Goal: Information Seeking & Learning: Learn about a topic

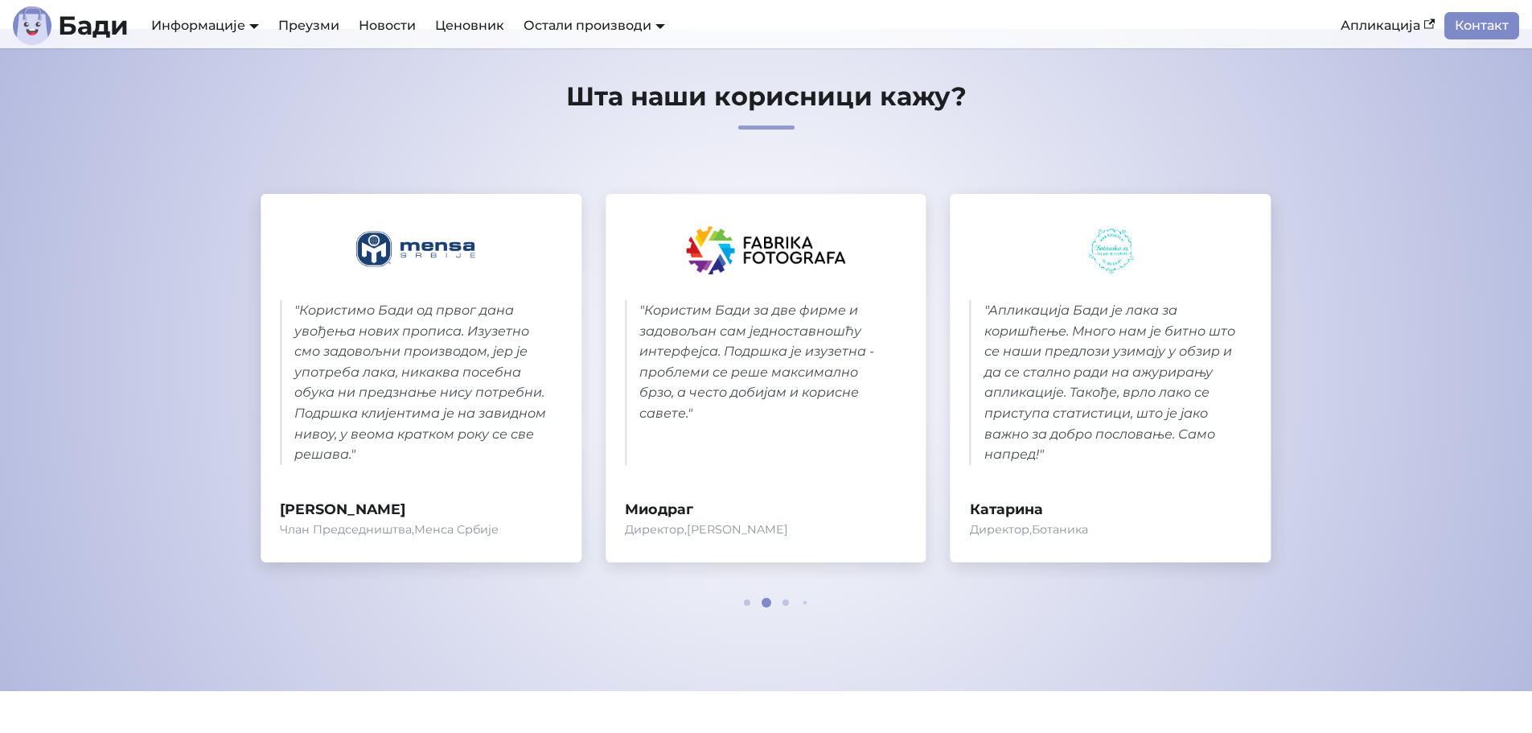
scroll to position [724, 0]
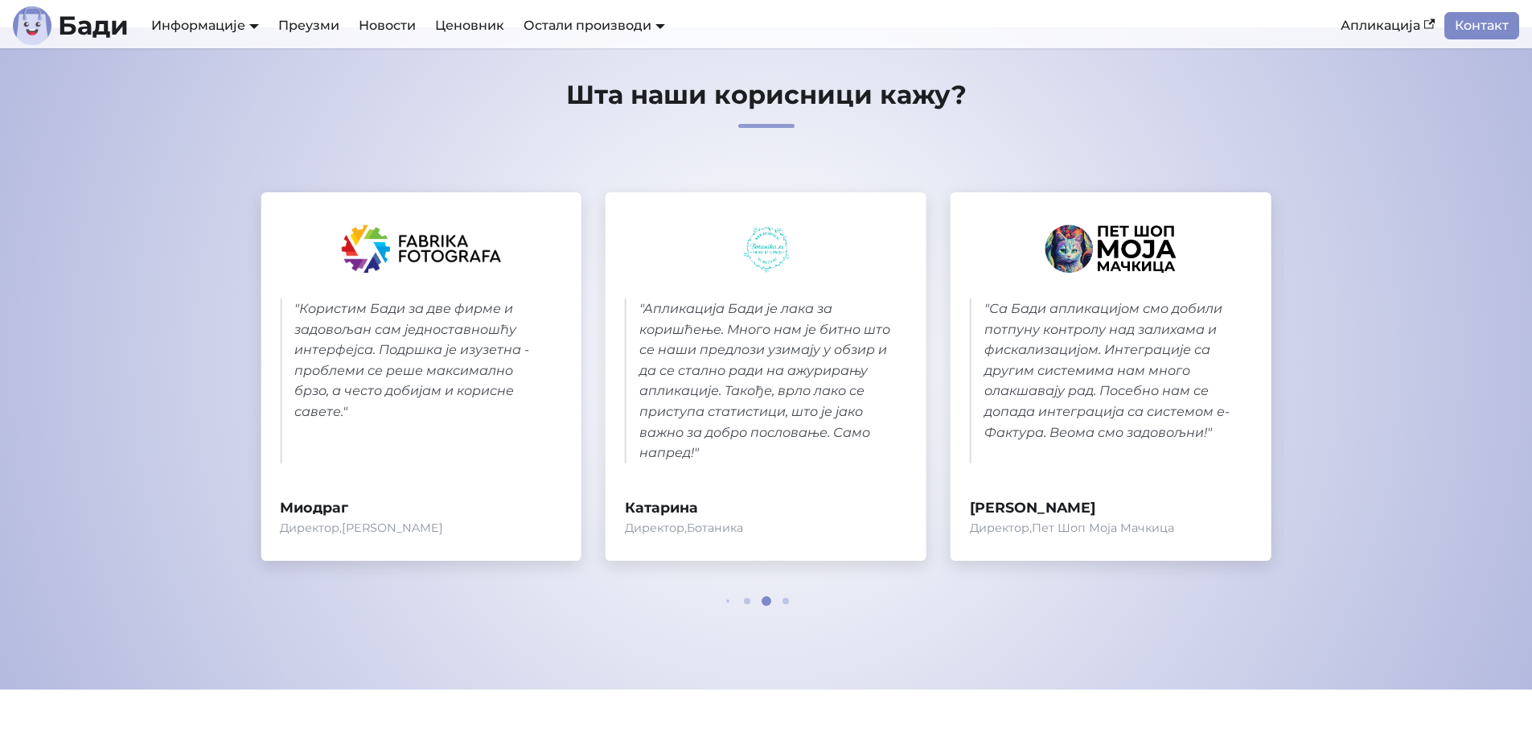
drag, startPoint x: 566, startPoint y: 349, endPoint x: 594, endPoint y: 304, distance: 53.1
click at [594, 304] on div "" Одлучили смо се за Бади јер је једини имао подршку за Apple рачунаре у време …" at bounding box center [767, 390] width 1036 height 446
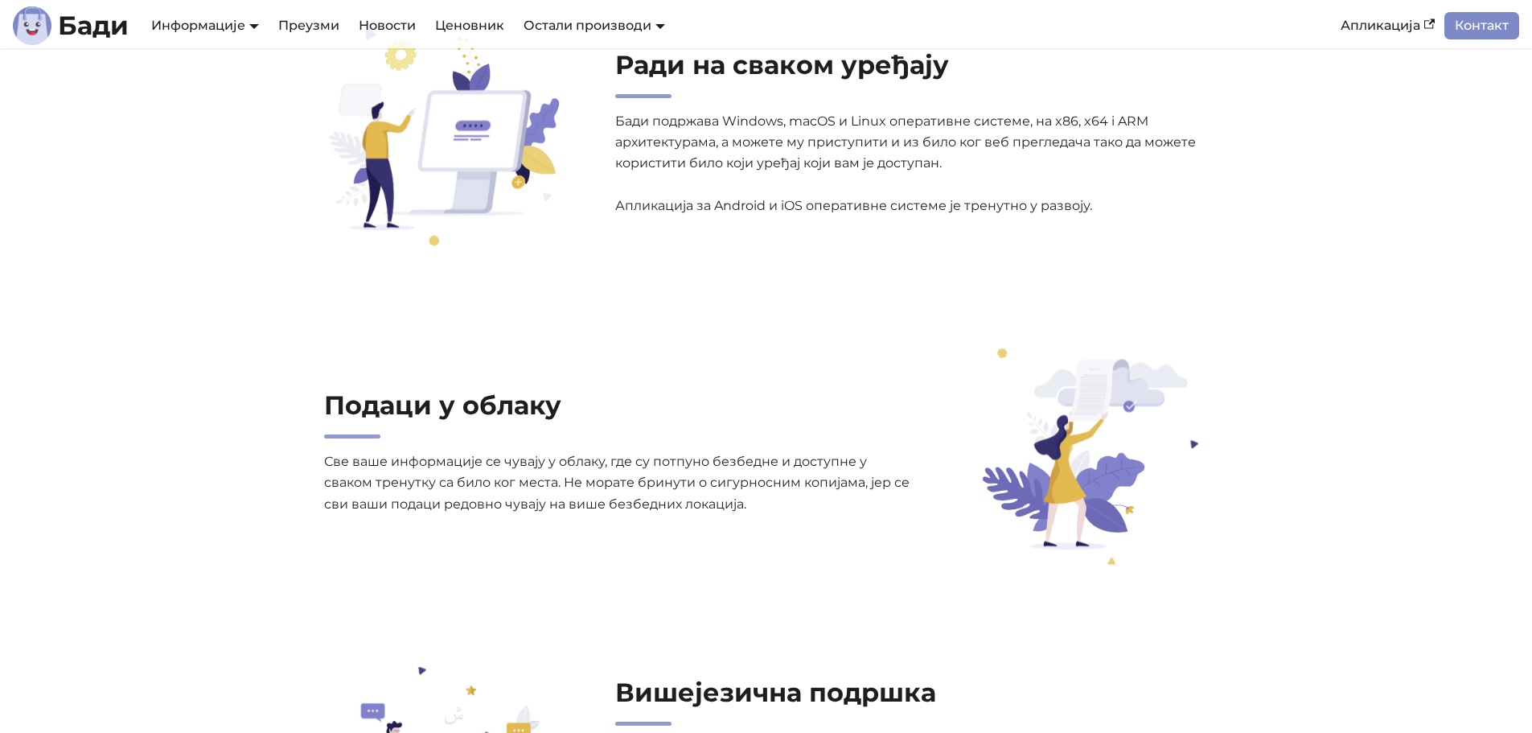
scroll to position [1770, 0]
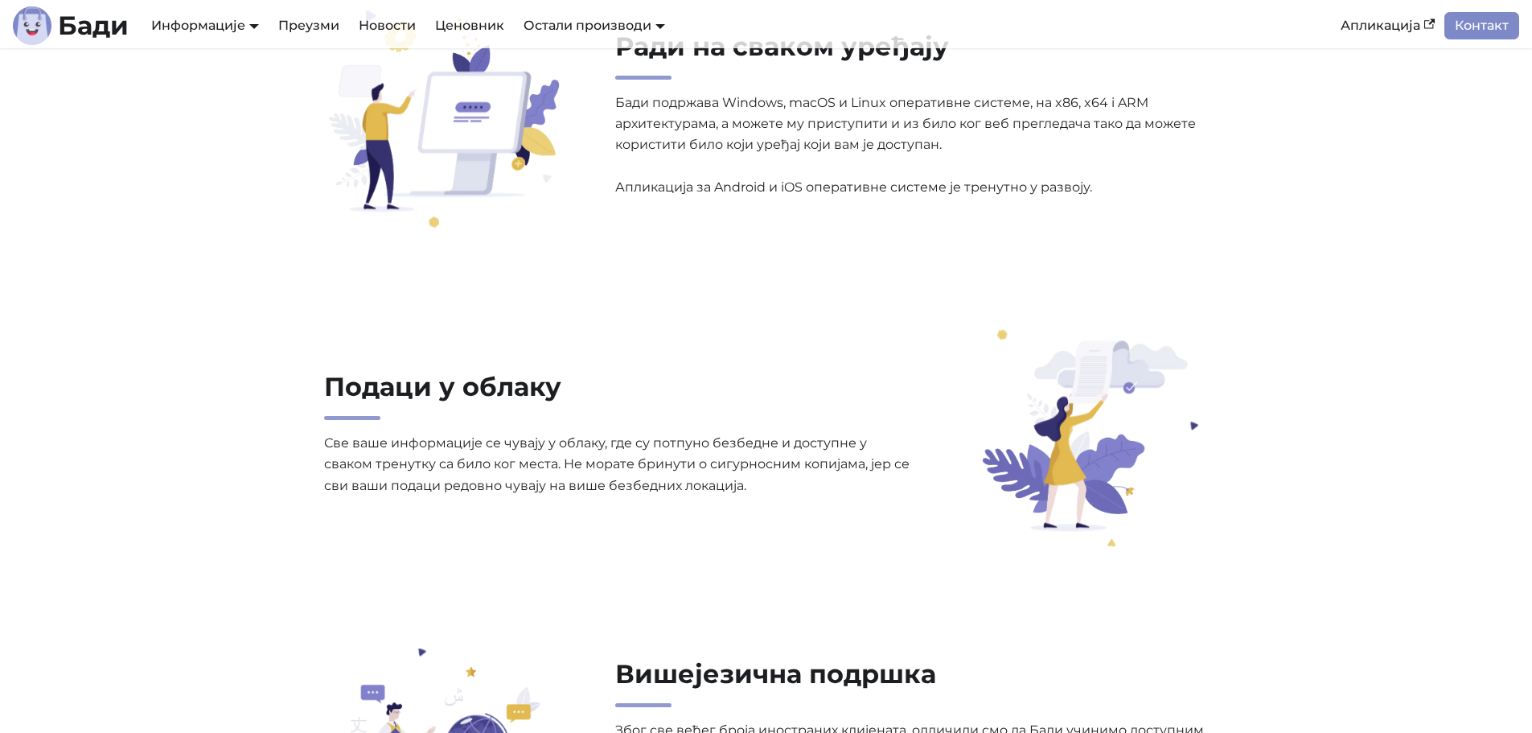
drag, startPoint x: 1291, startPoint y: 268, endPoint x: 1307, endPoint y: 199, distance: 71.0
click at [1307, 199] on section "Ради на сваком уређају Бади подржава Windows, macOS и Linux оперативне системе,…" at bounding box center [766, 122] width 1532 height 319
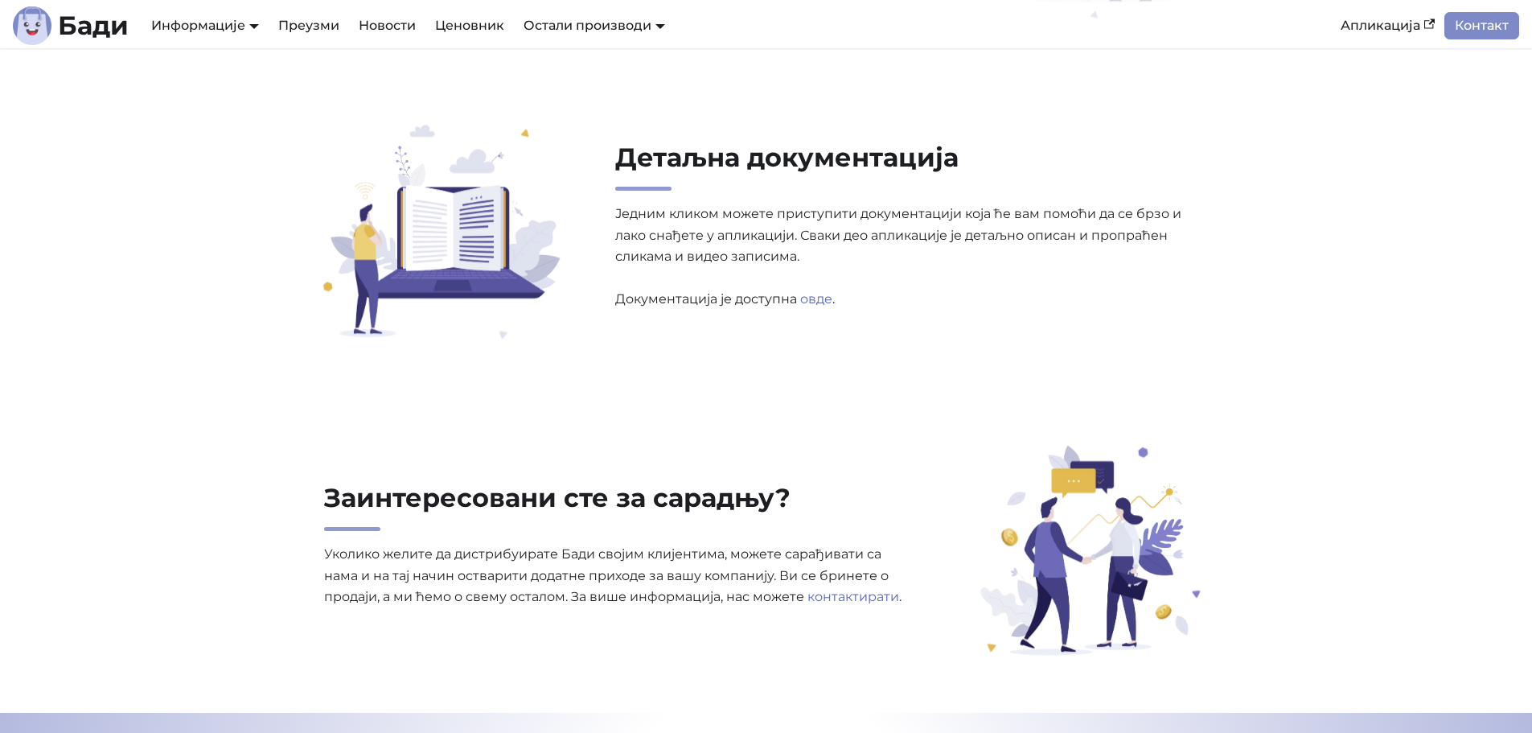
scroll to position [5068, 0]
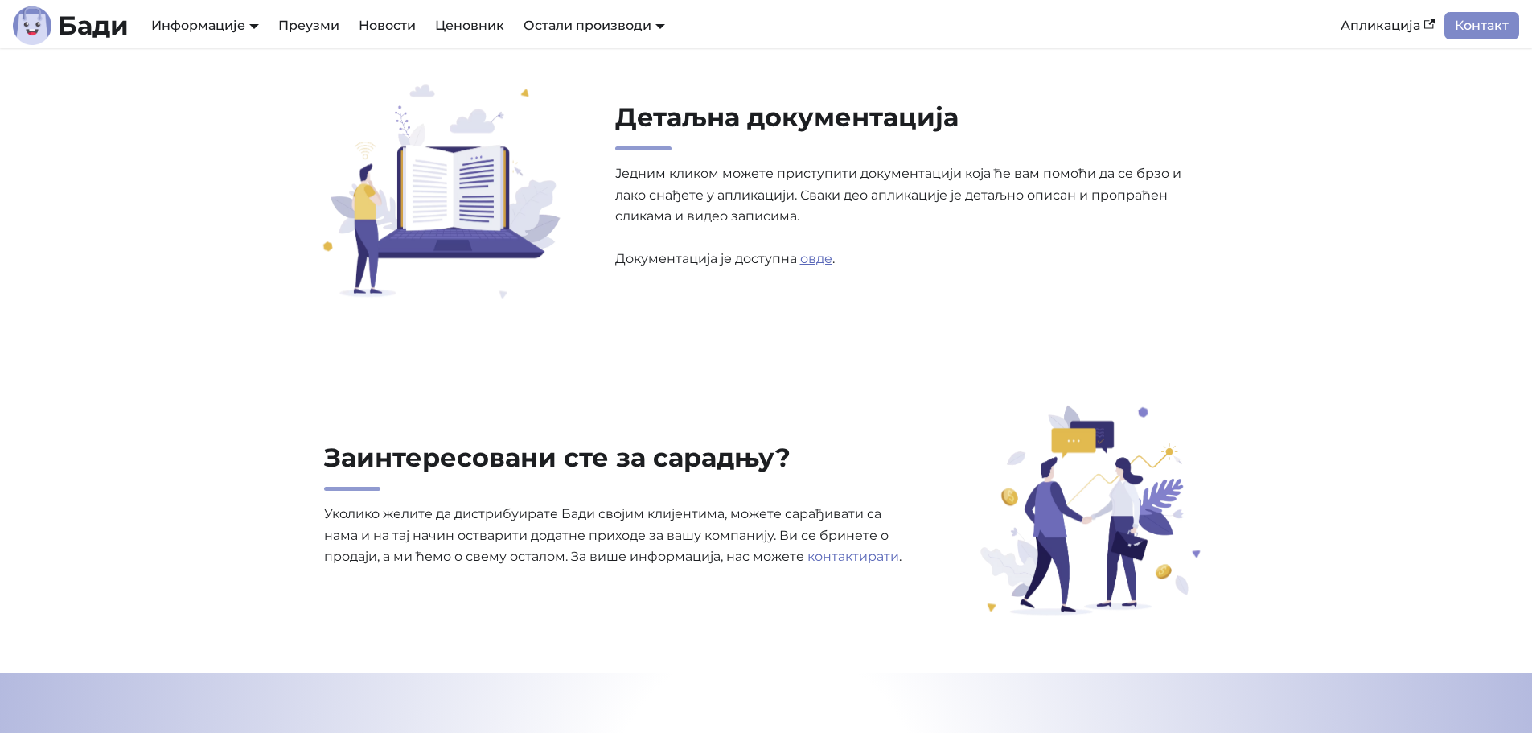
click at [824, 260] on link "овде" at bounding box center [816, 258] width 32 height 15
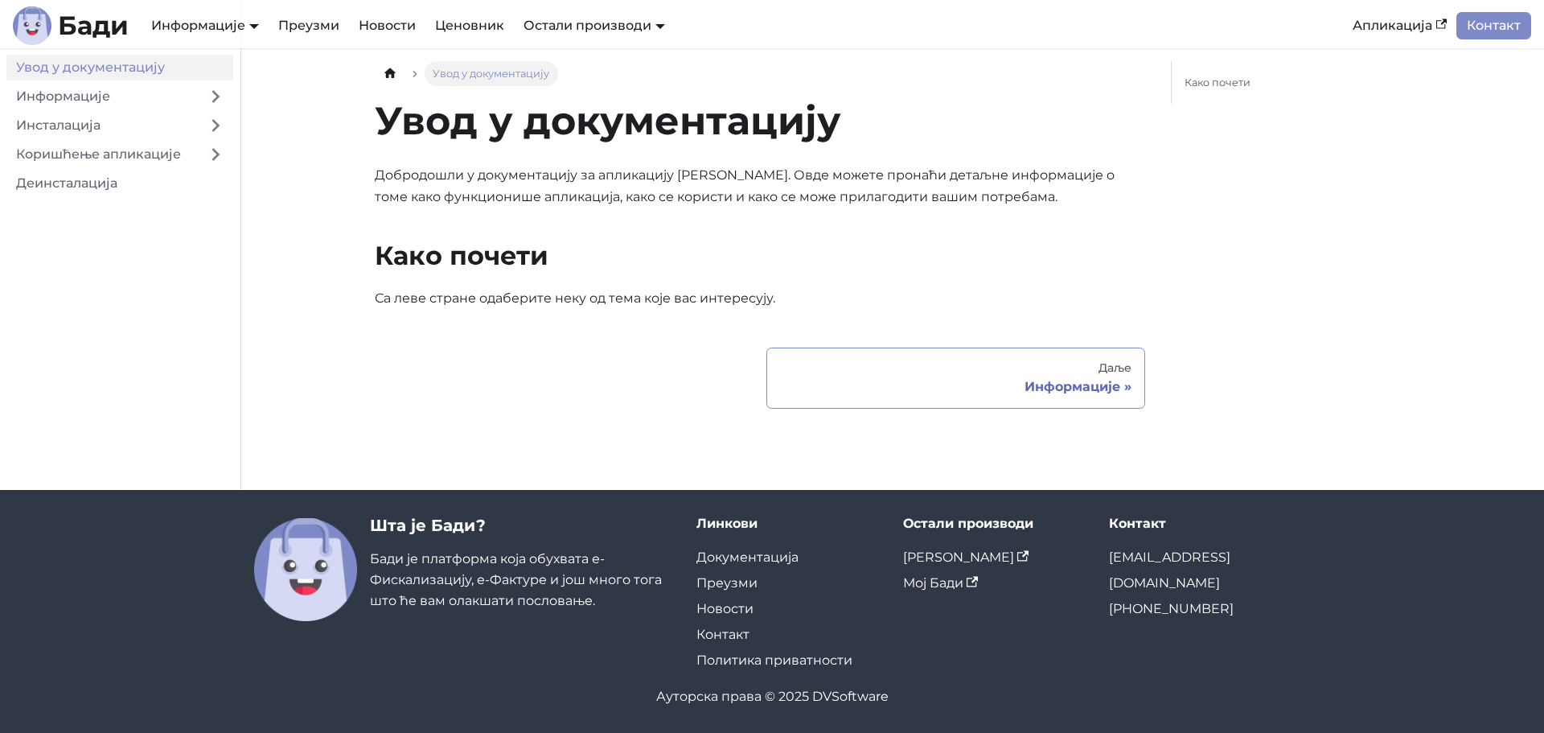
click at [1102, 389] on div "Информације" at bounding box center [956, 387] width 352 height 16
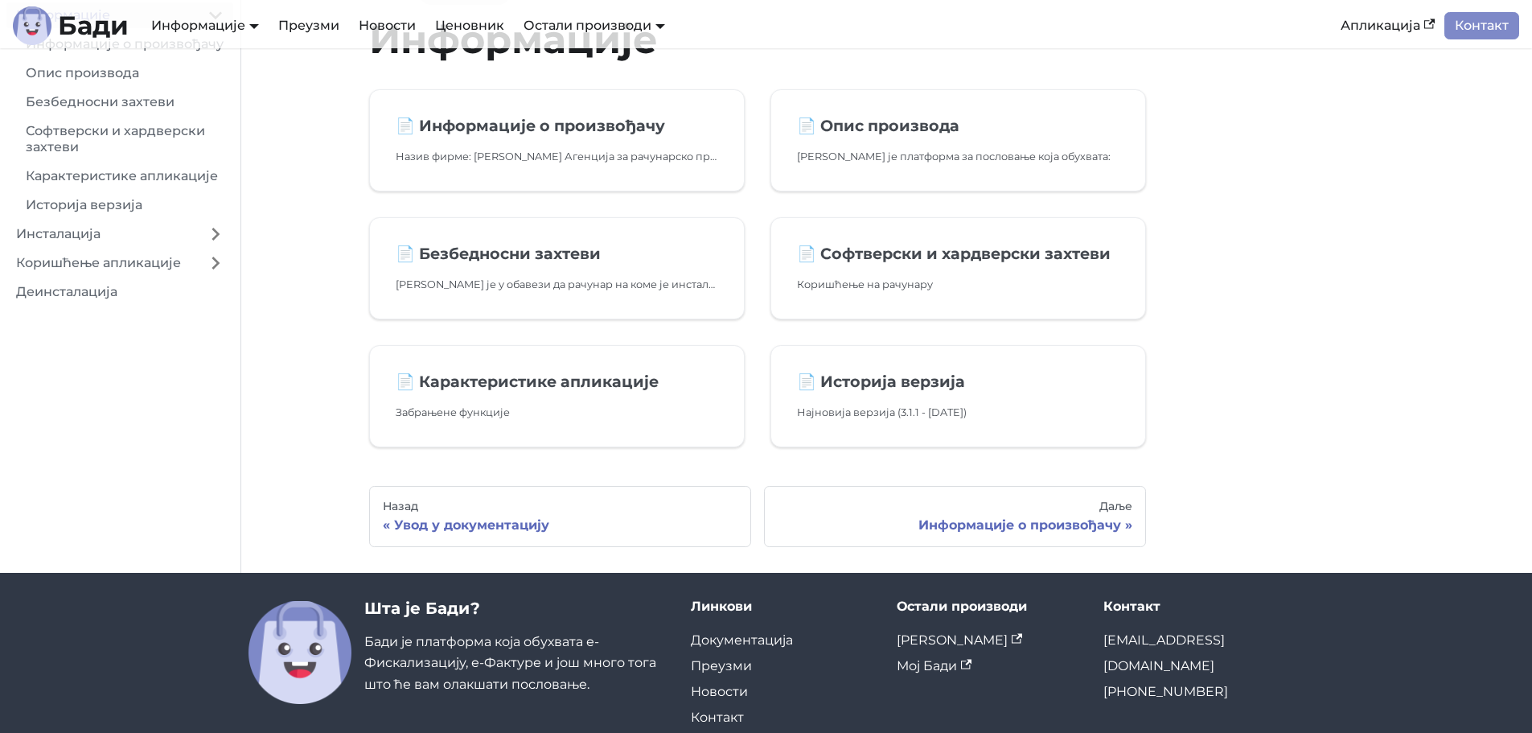
scroll to position [164, 0]
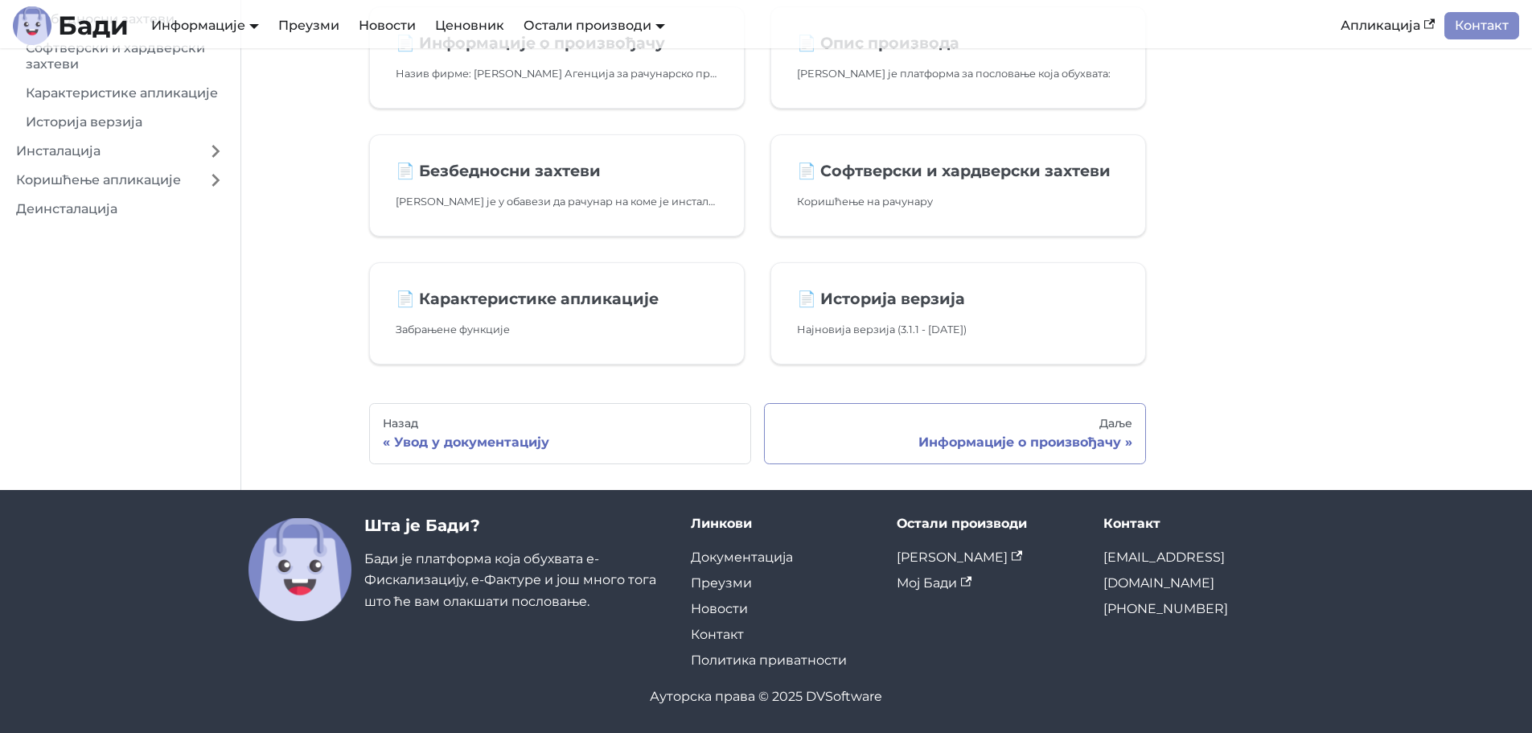
click at [981, 436] on div "Информације о произвођачу" at bounding box center [955, 442] width 355 height 16
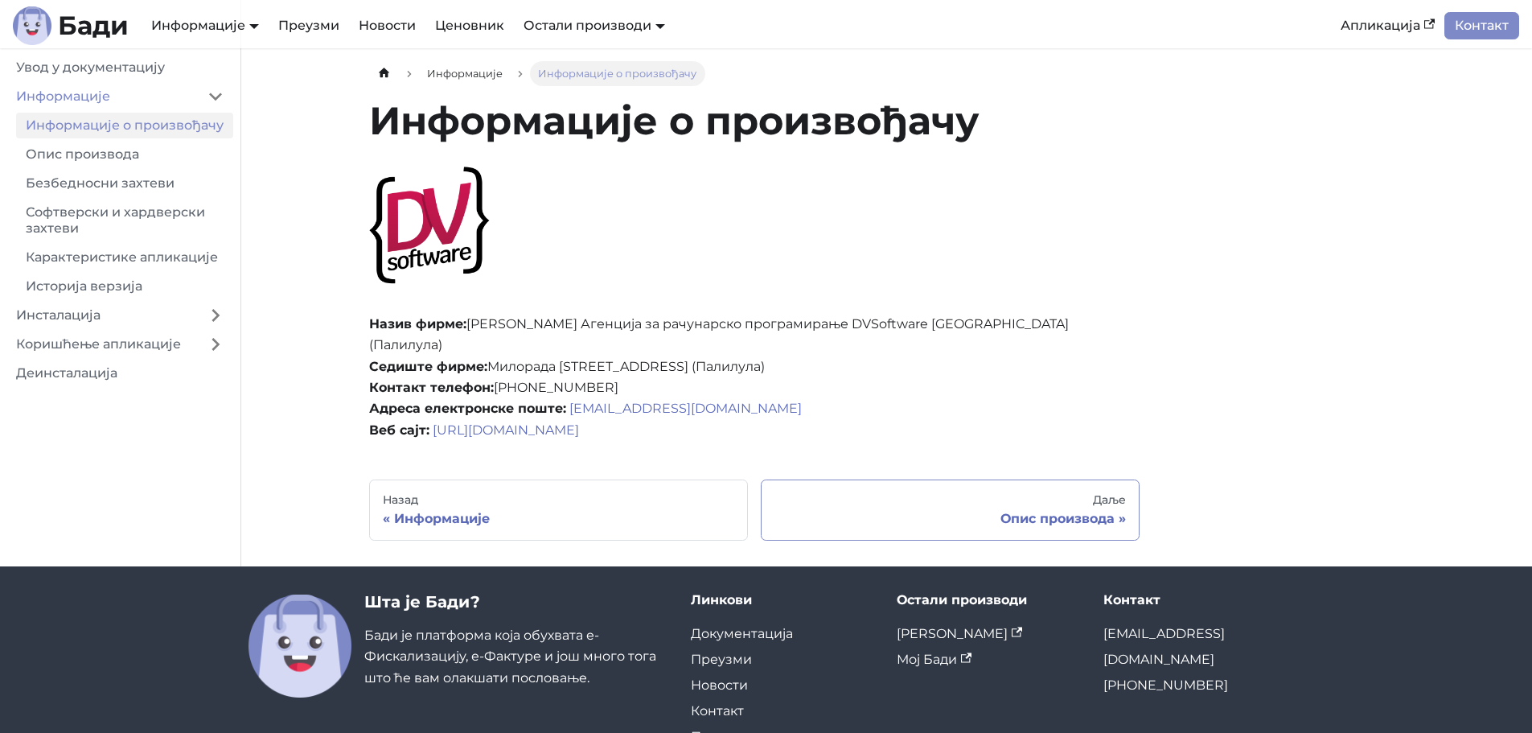
click at [1064, 511] on div "Опис производа" at bounding box center [951, 519] width 352 height 16
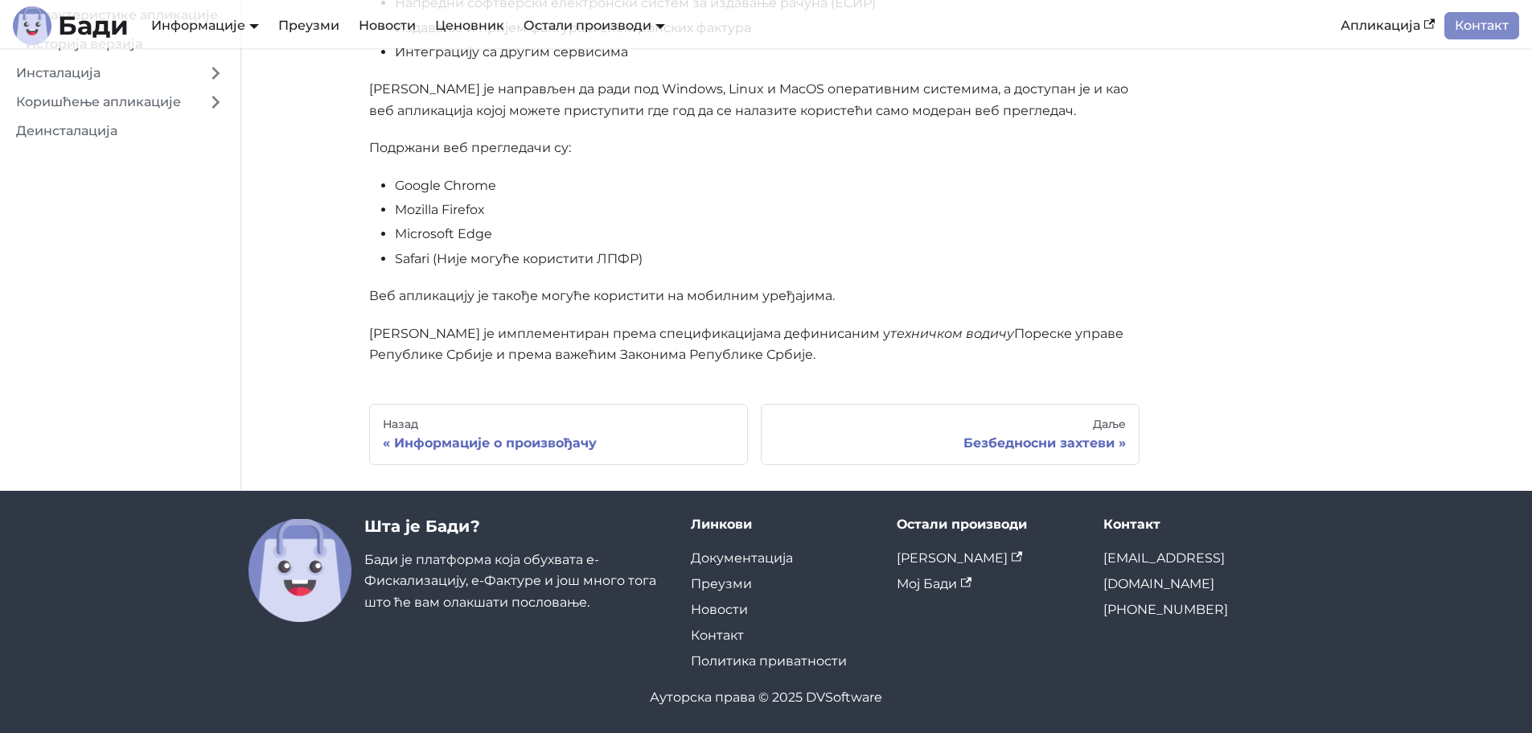
scroll to position [359, 0]
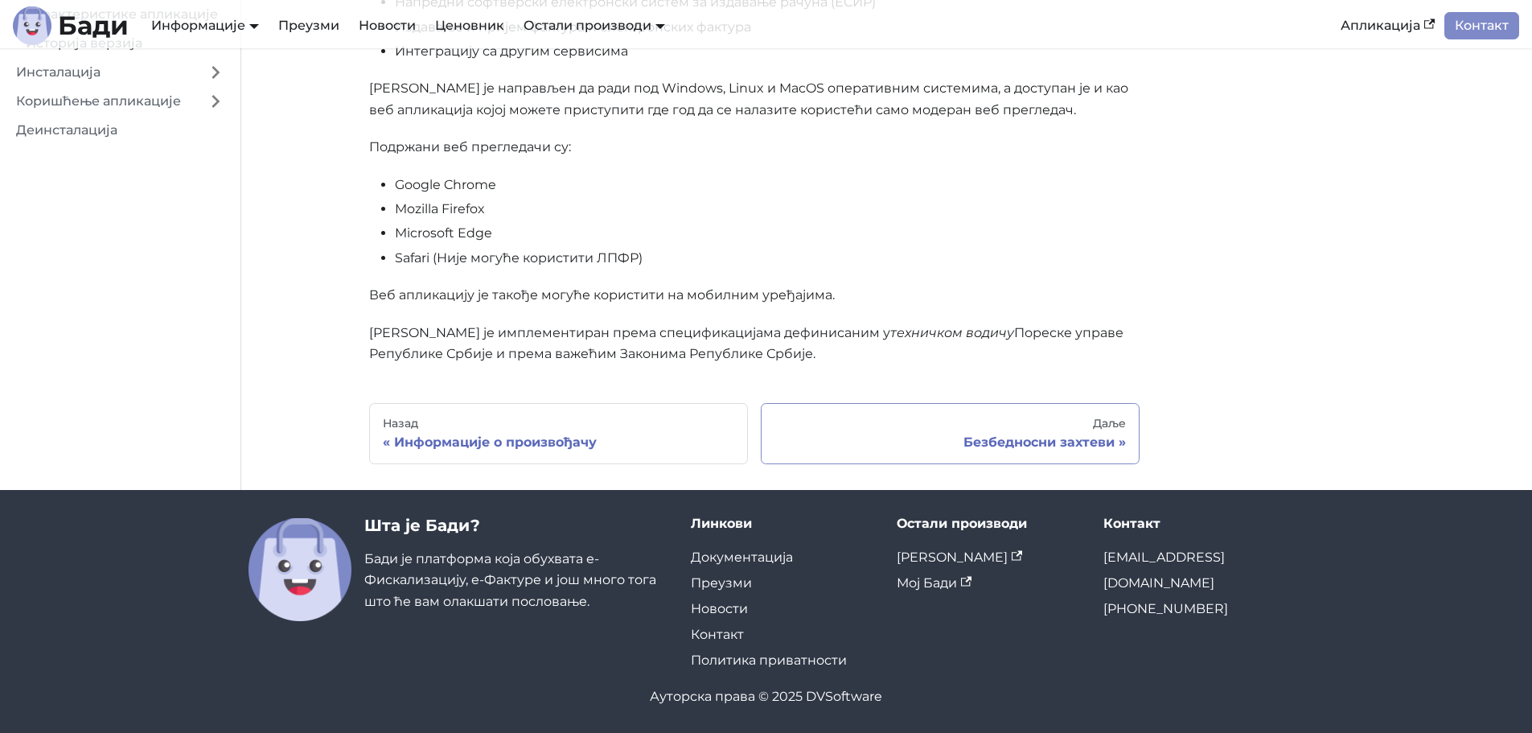
click at [1098, 441] on div "Безбедносни захтеви" at bounding box center [951, 442] width 352 height 16
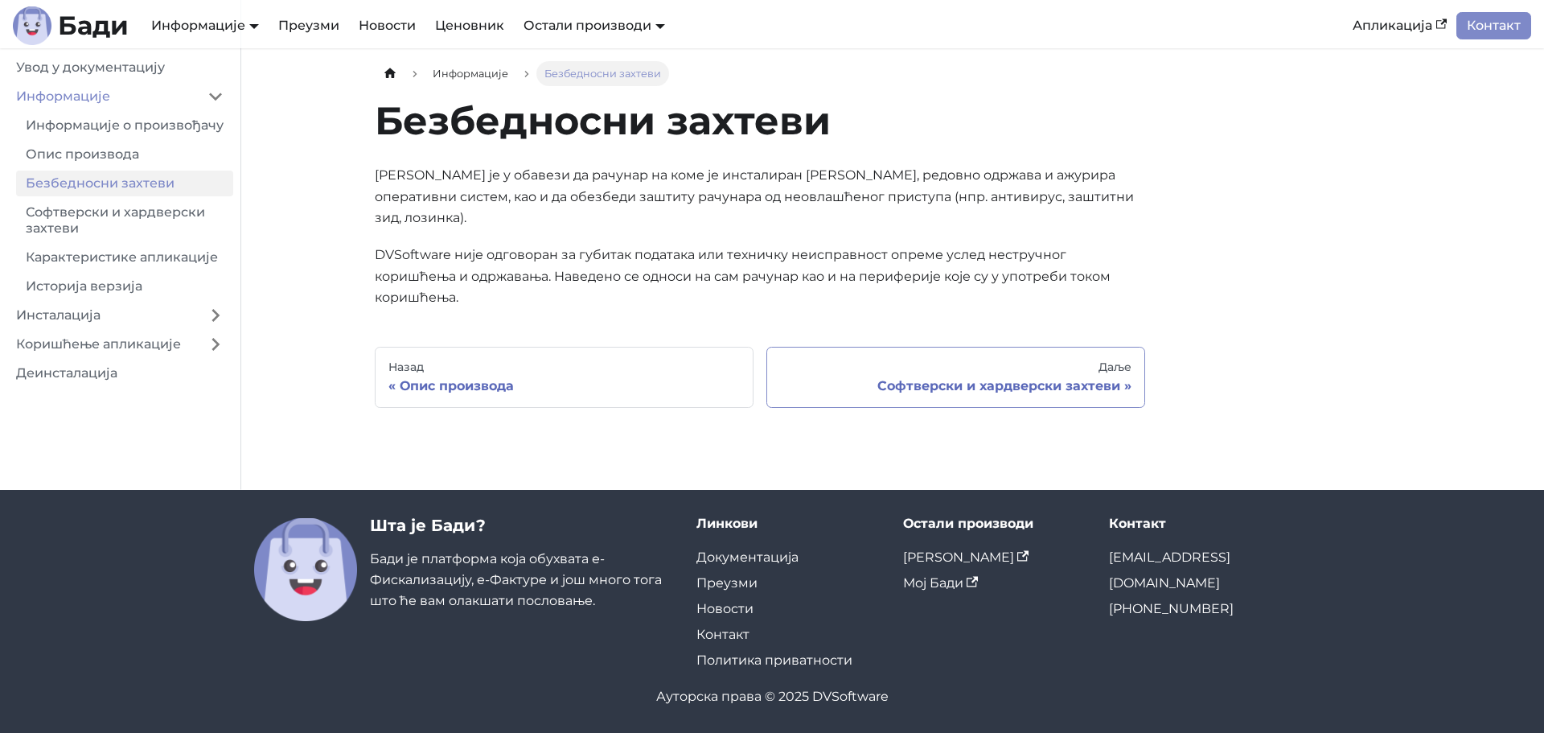
click at [1054, 378] on div "Софтверски и хардверски захтеви" at bounding box center [956, 386] width 352 height 16
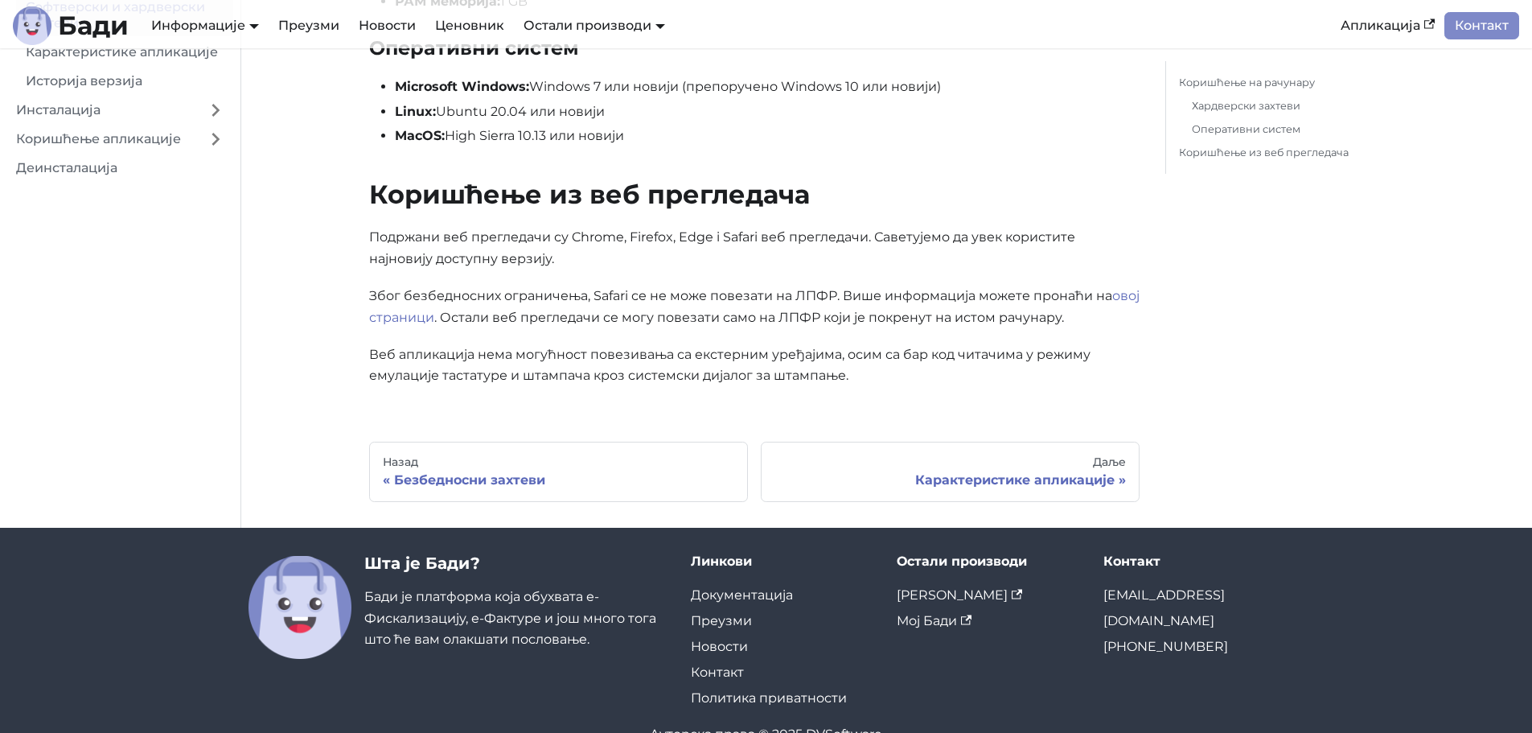
scroll to position [483, 0]
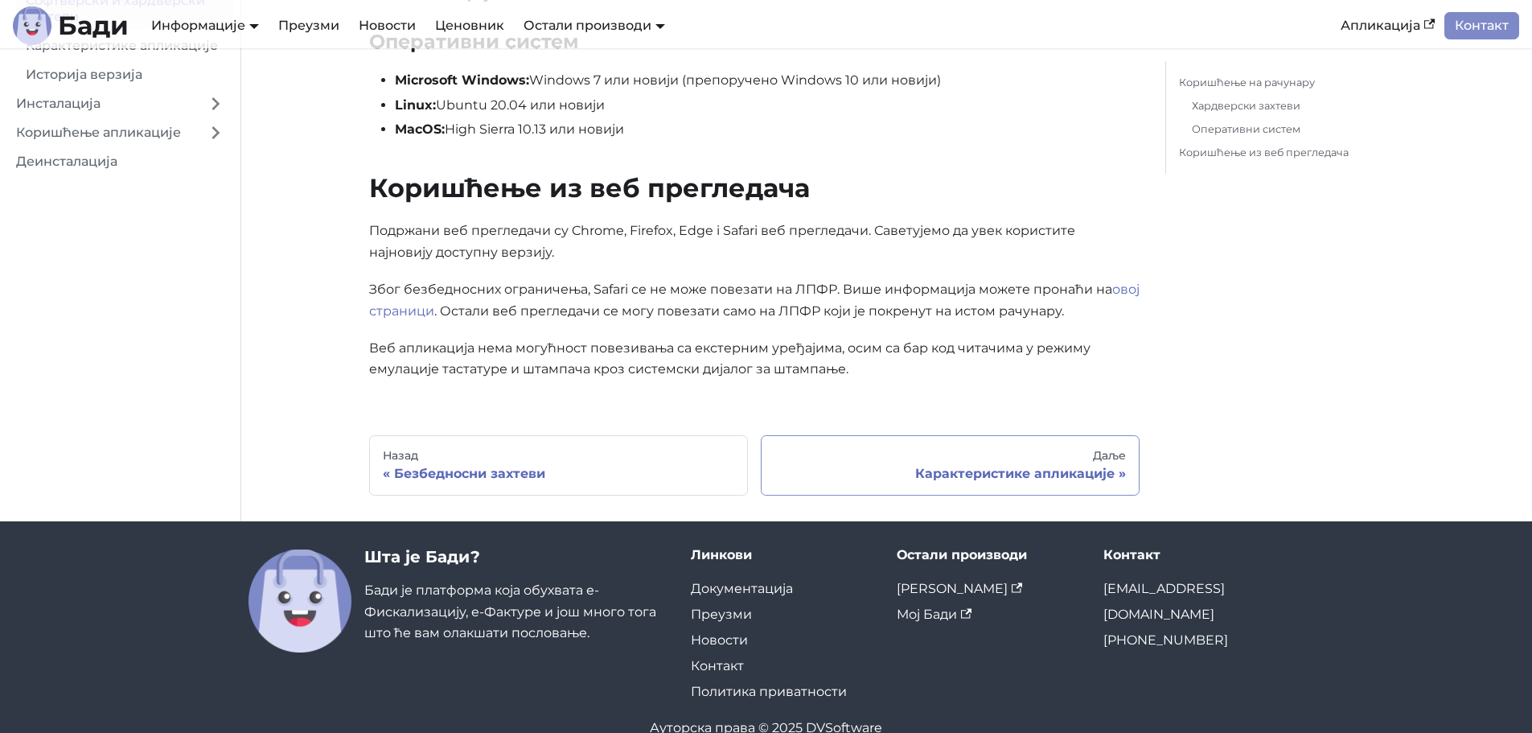
click at [1018, 463] on div "Даље" at bounding box center [951, 456] width 352 height 14
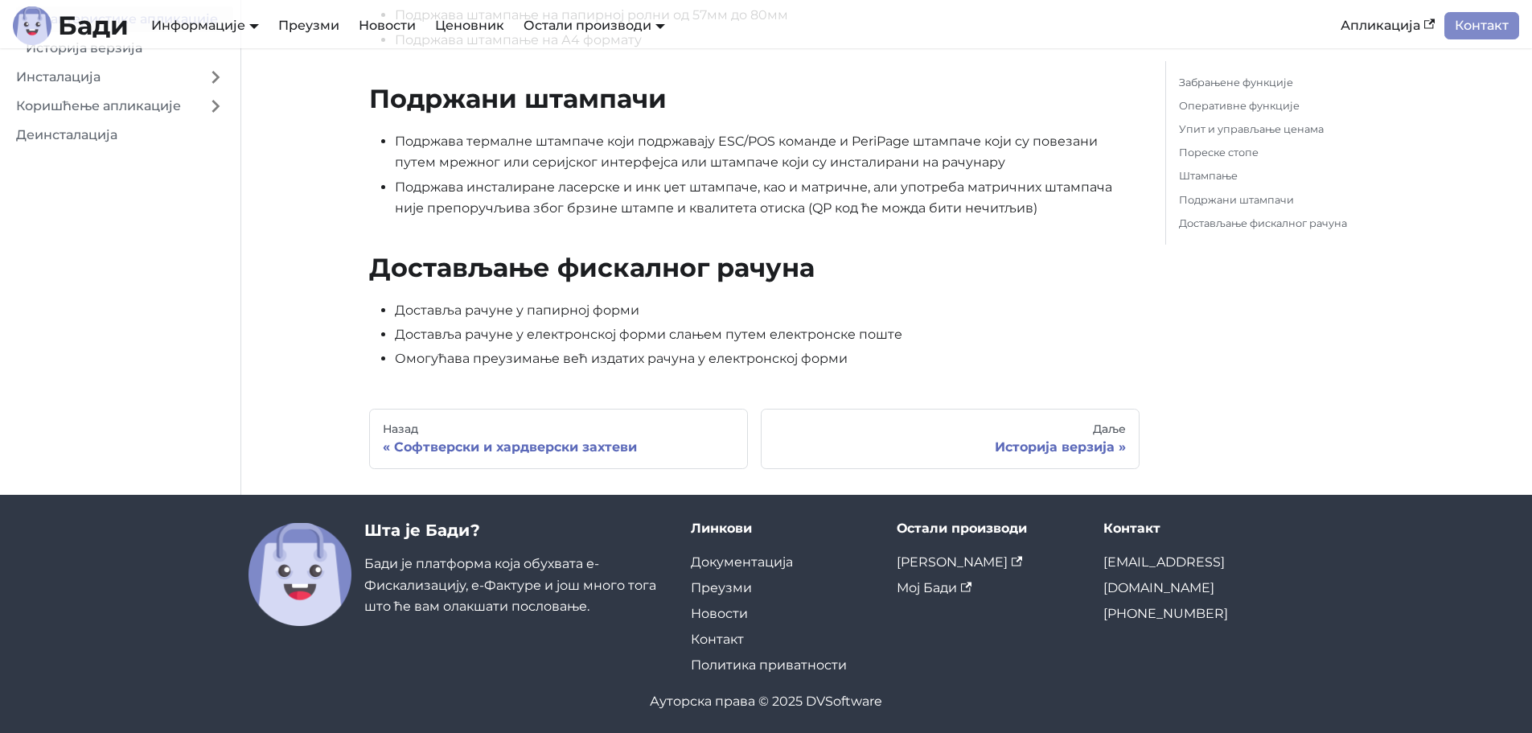
scroll to position [1684, 0]
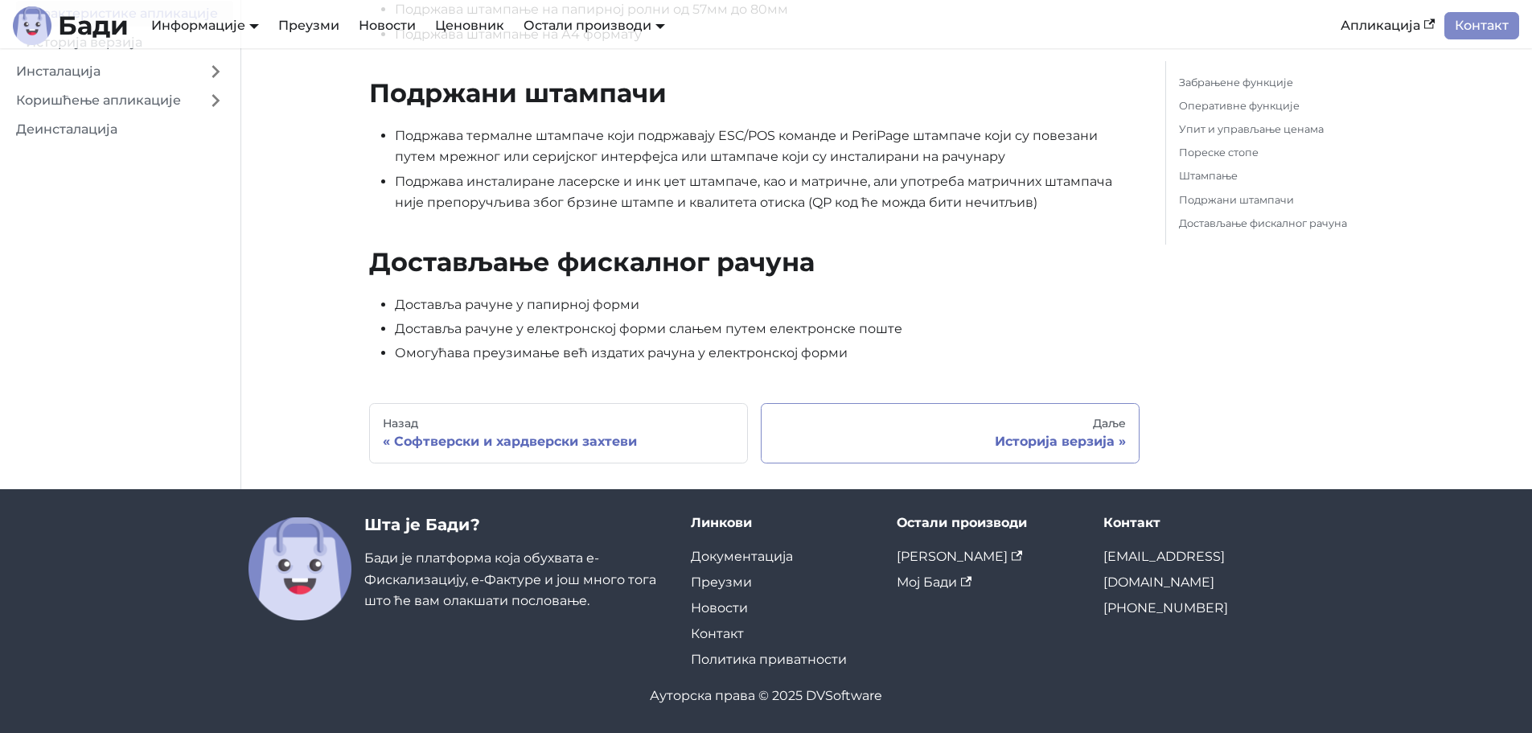
click at [1064, 434] on div "Историја верзија" at bounding box center [951, 442] width 352 height 16
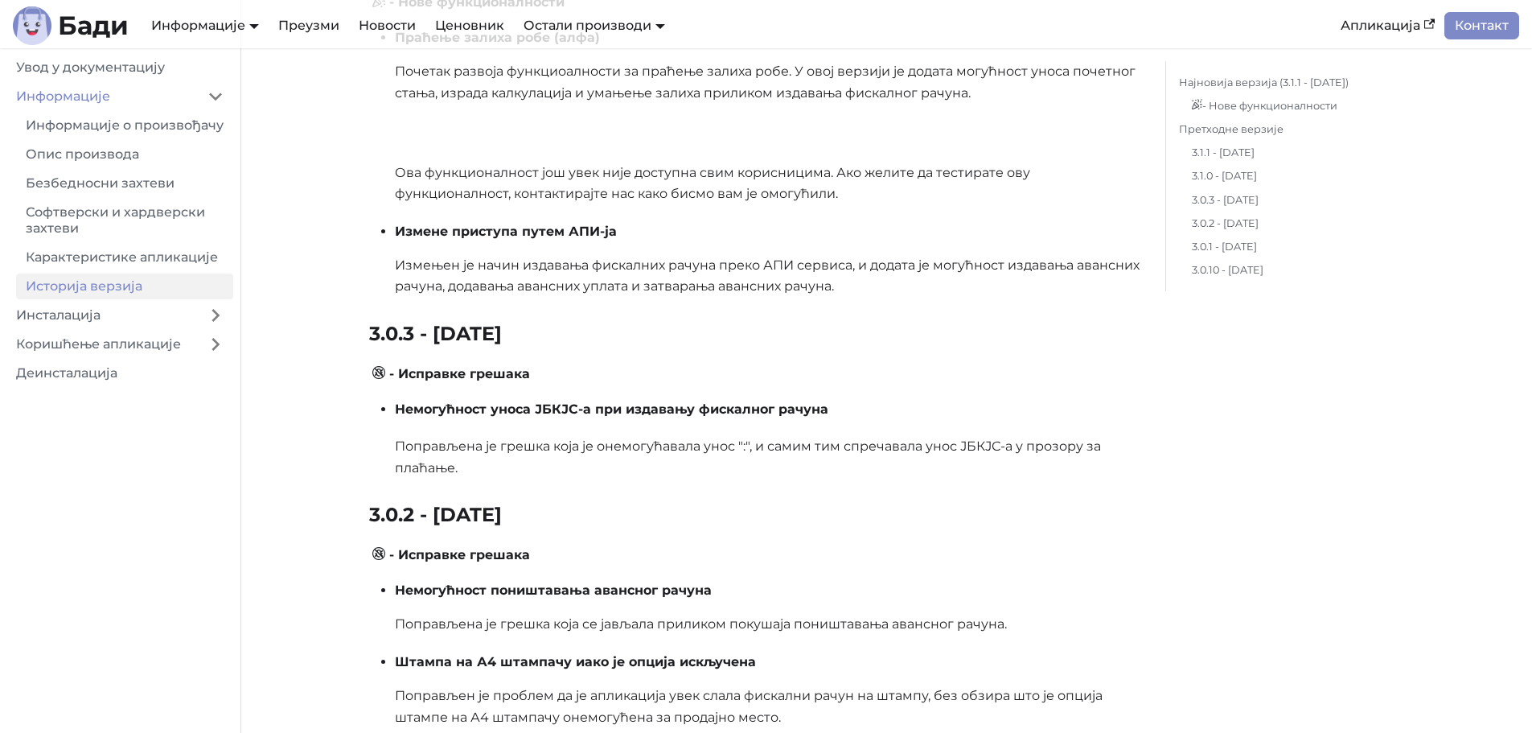
scroll to position [724, 0]
